Goal: Navigation & Orientation: Find specific page/section

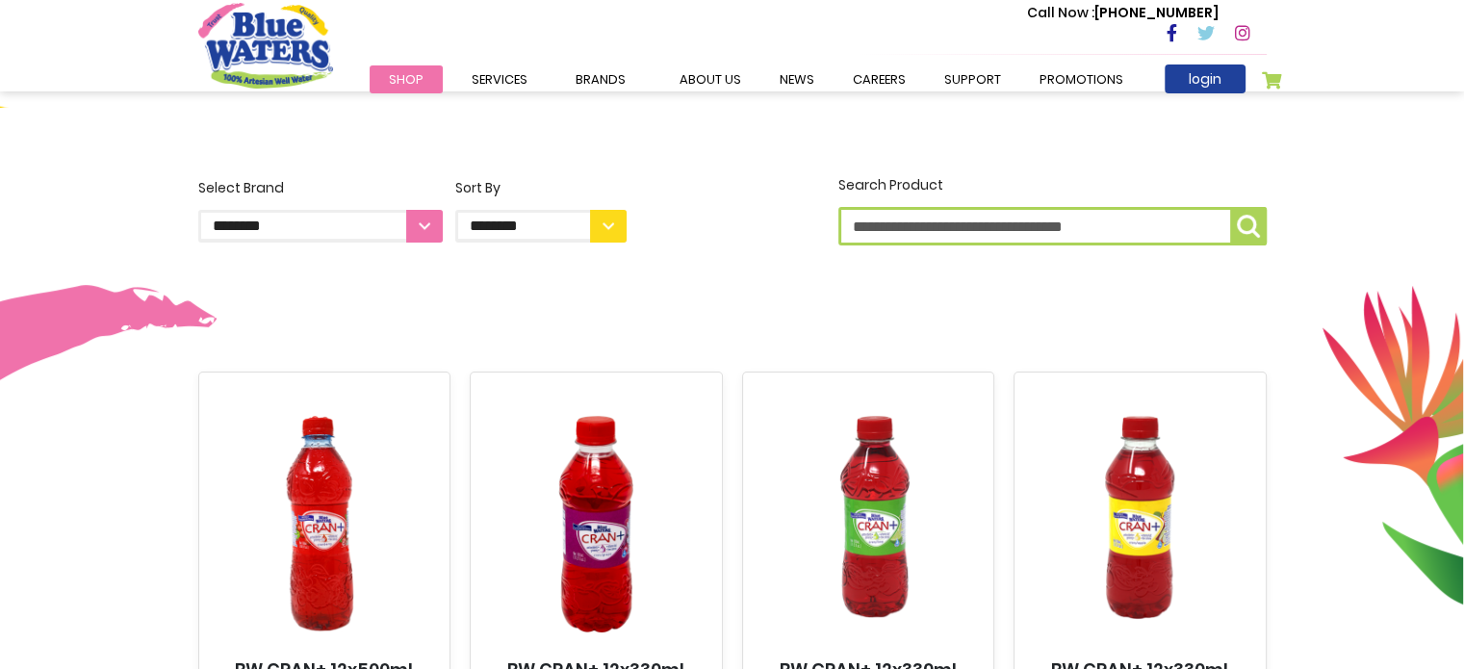
scroll to position [193, 0]
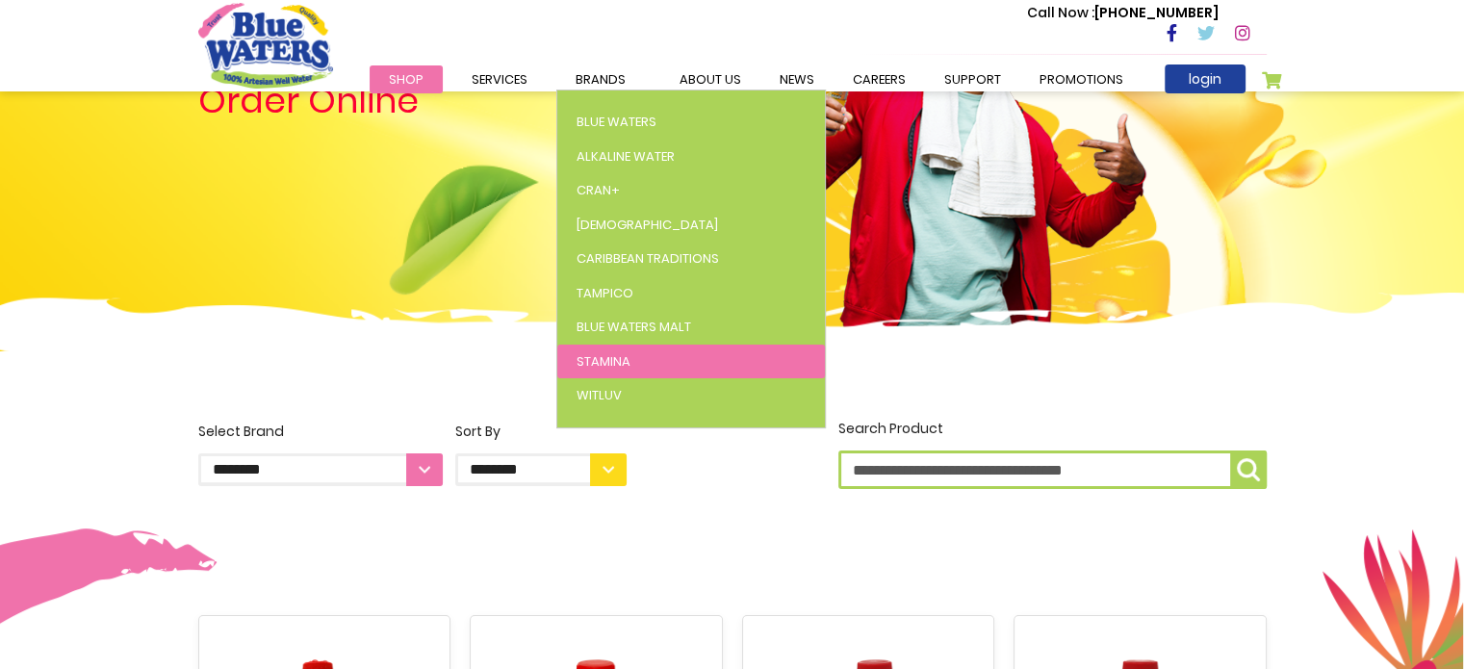
click at [636, 355] on link "Stamina" at bounding box center [691, 362] width 268 height 35
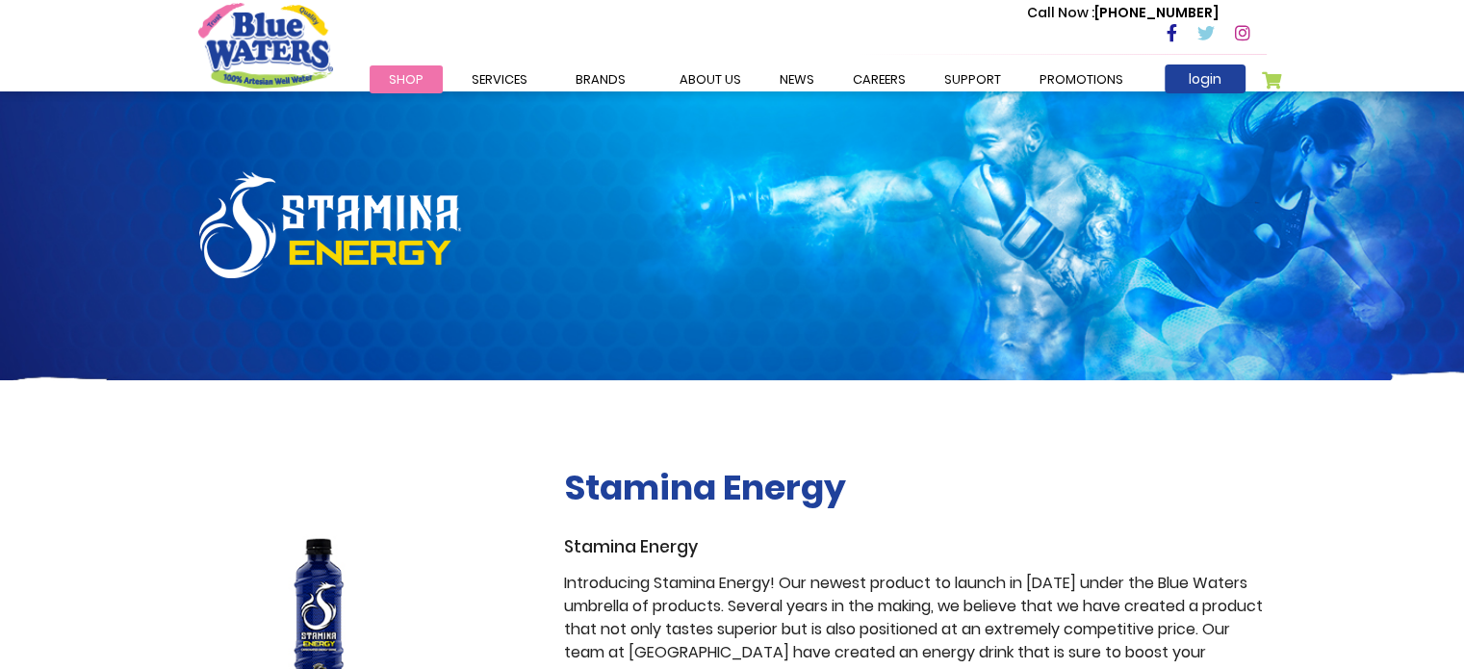
click at [196, 542] on div at bounding box center [367, 621] width 366 height 309
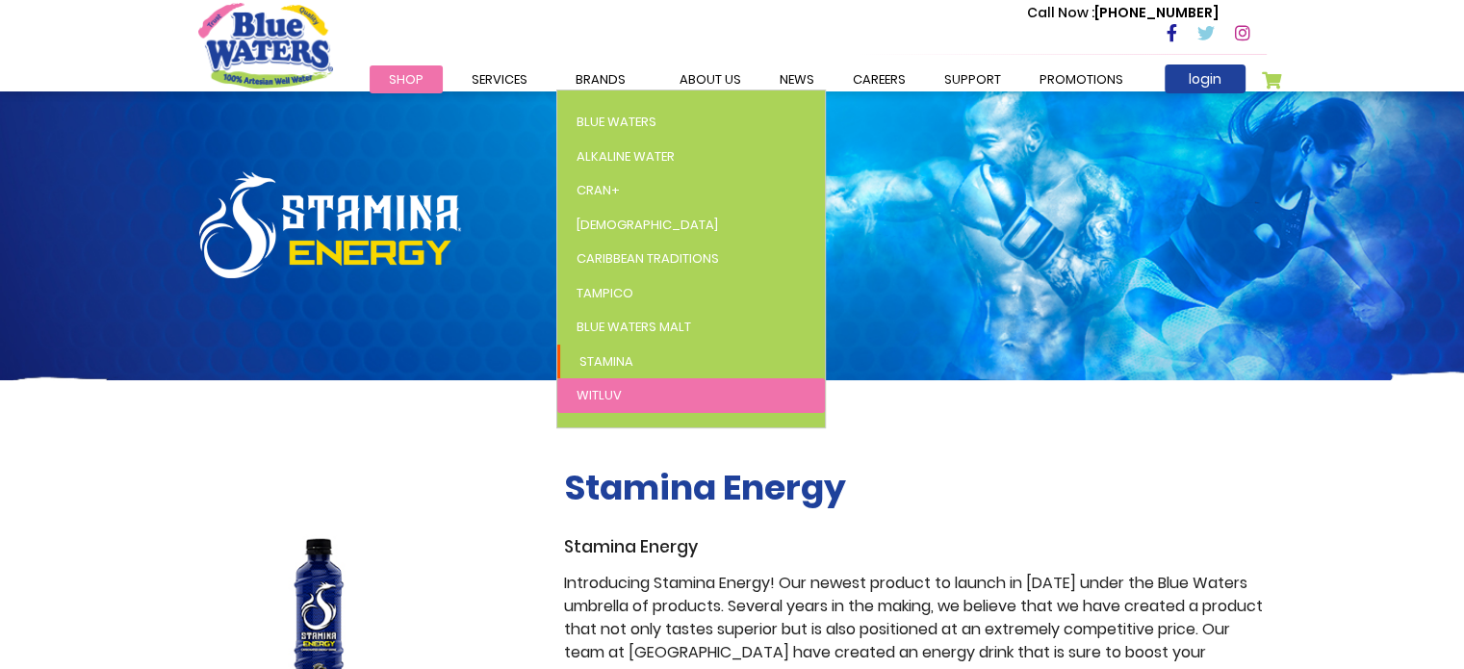
click at [631, 397] on link "WitLuv" at bounding box center [691, 395] width 268 height 35
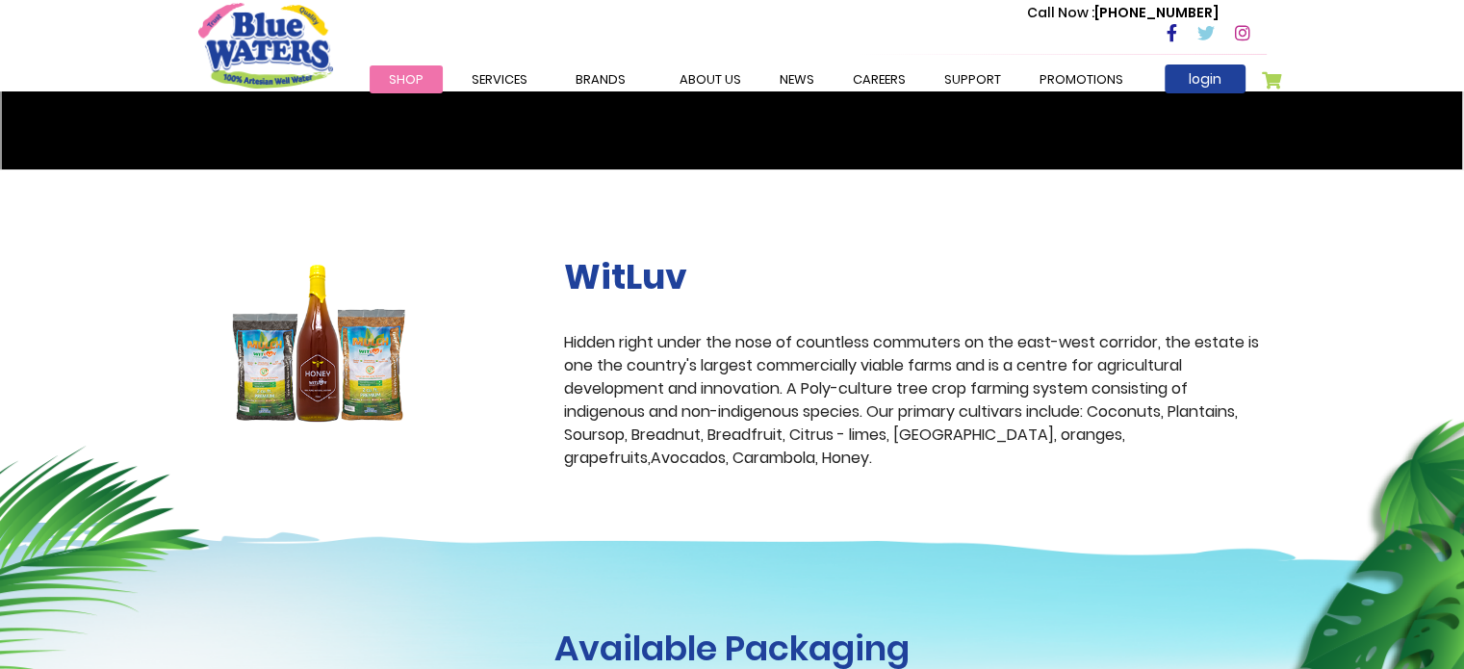
scroll to position [501, 0]
